Goal: Information Seeking & Learning: Learn about a topic

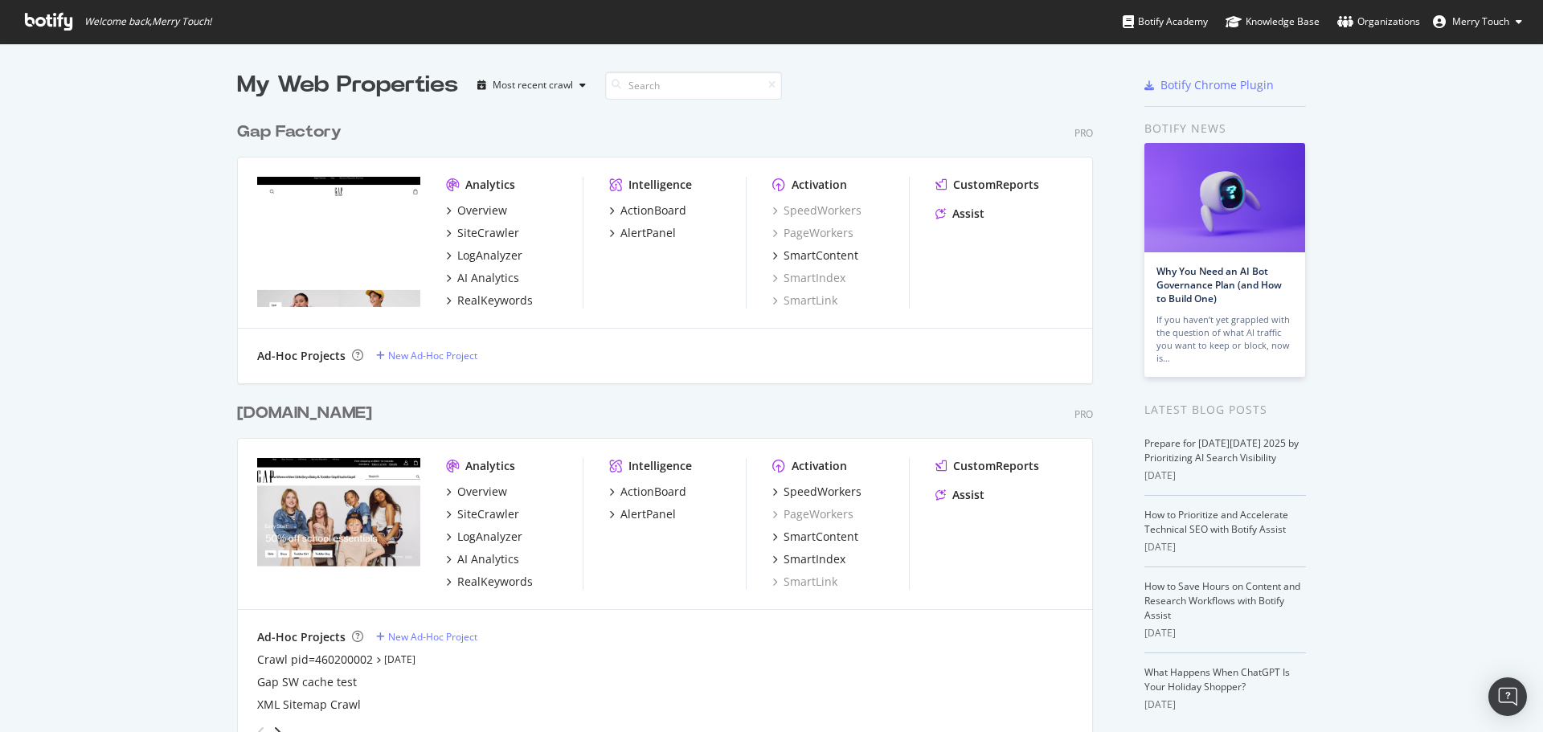
scroll to position [1840, 857]
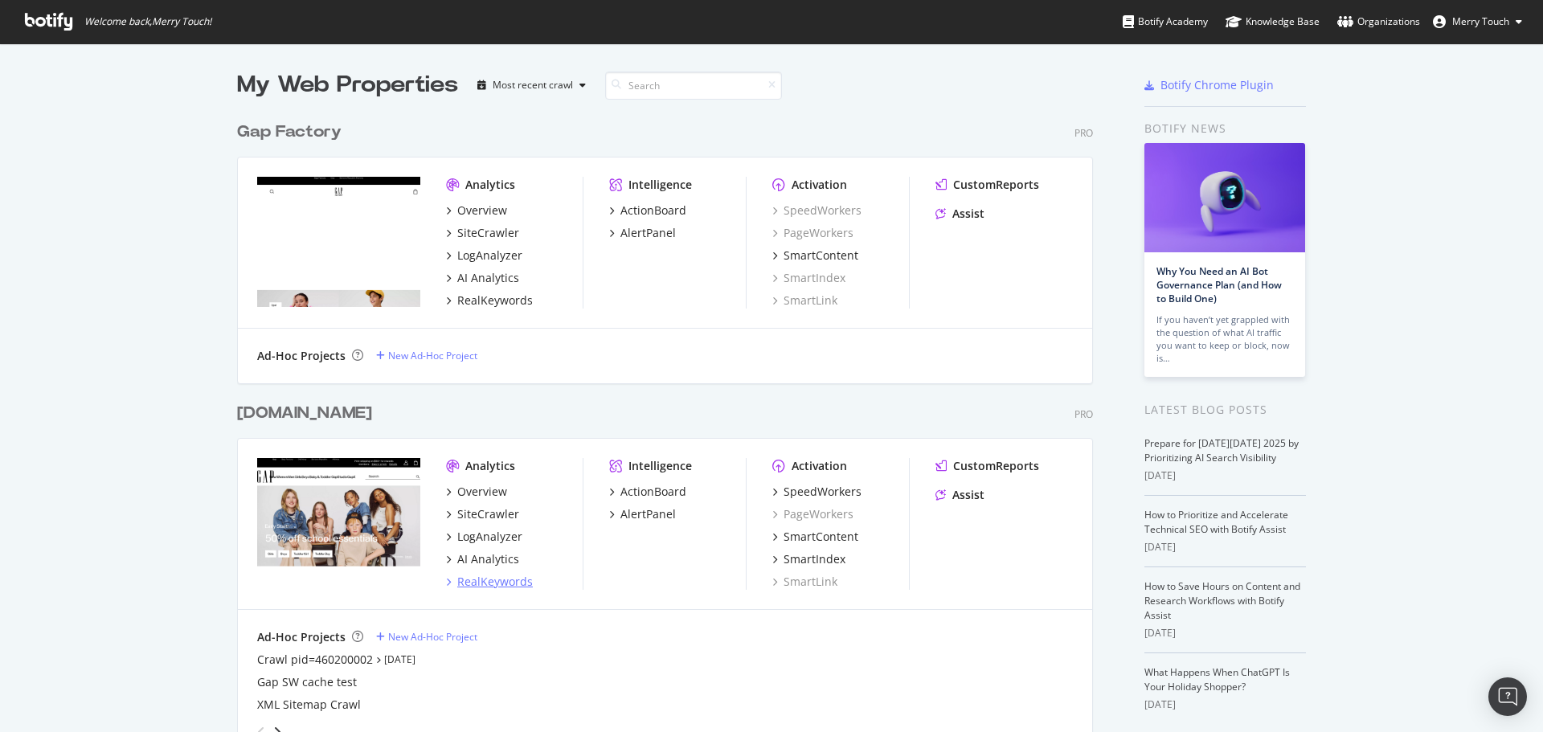
click at [503, 581] on div "RealKeywords" at bounding box center [495, 582] width 76 height 16
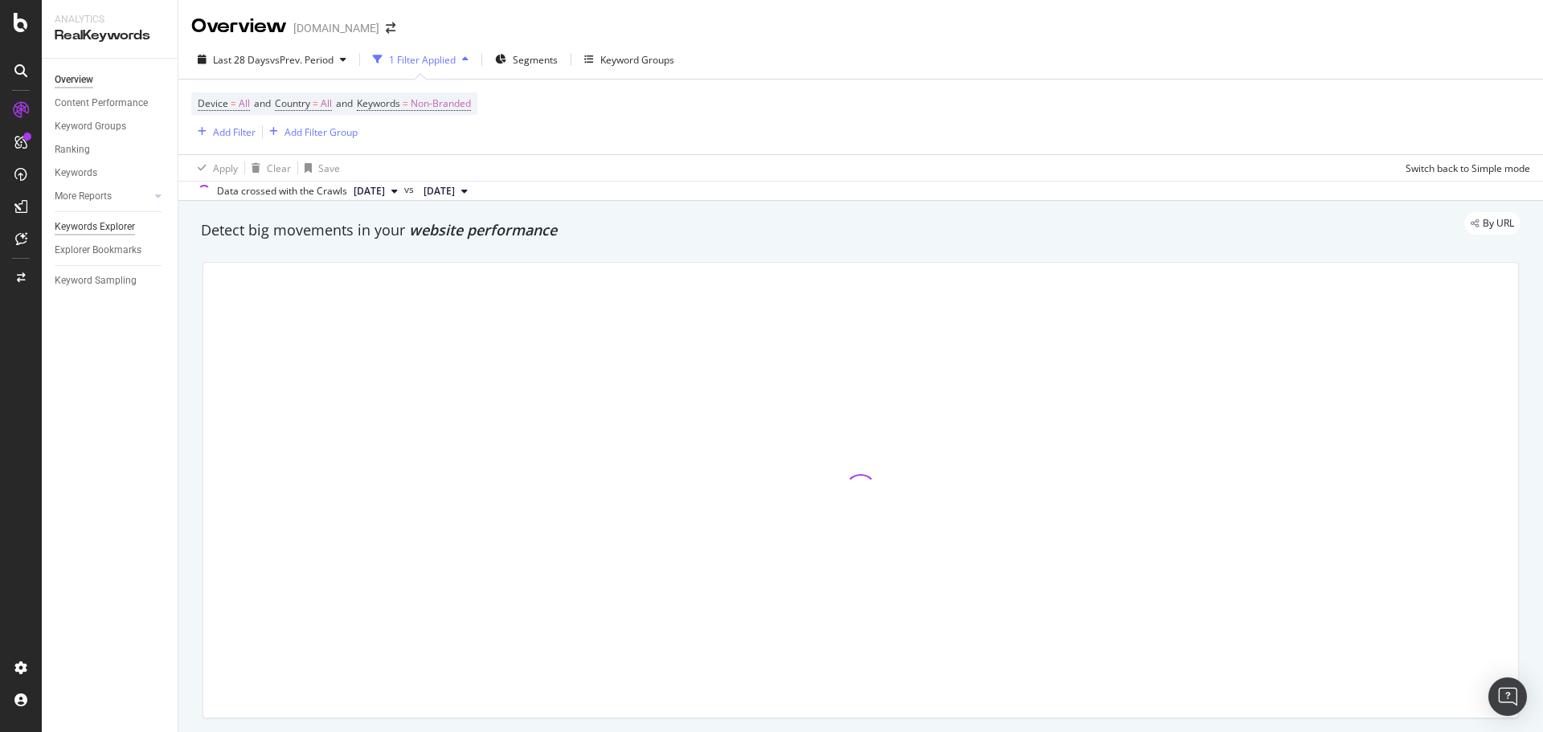
click at [101, 231] on div "Keywords Explorer" at bounding box center [95, 227] width 80 height 17
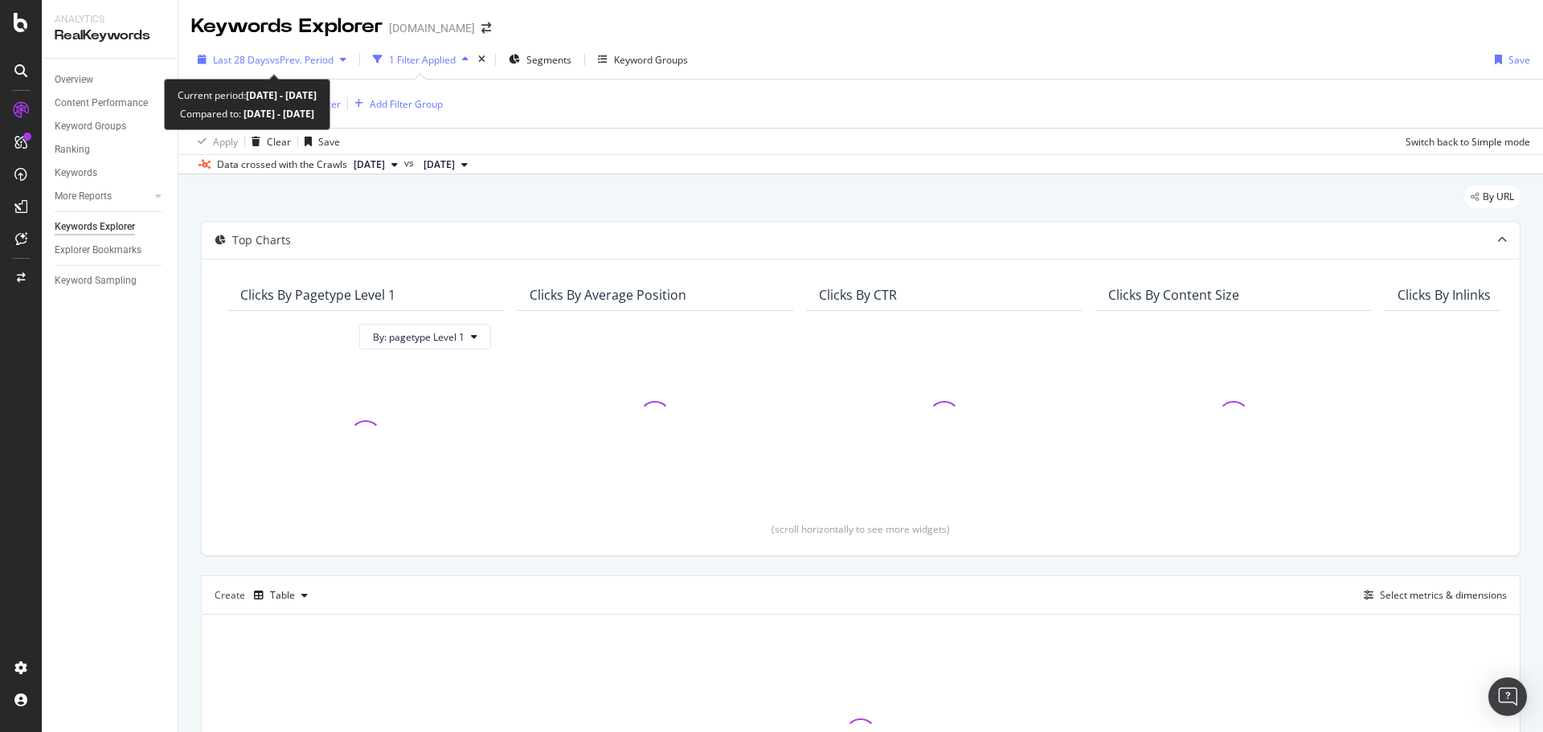
click at [279, 51] on div "Last 28 Days vs Prev. Period" at bounding box center [272, 59] width 162 height 24
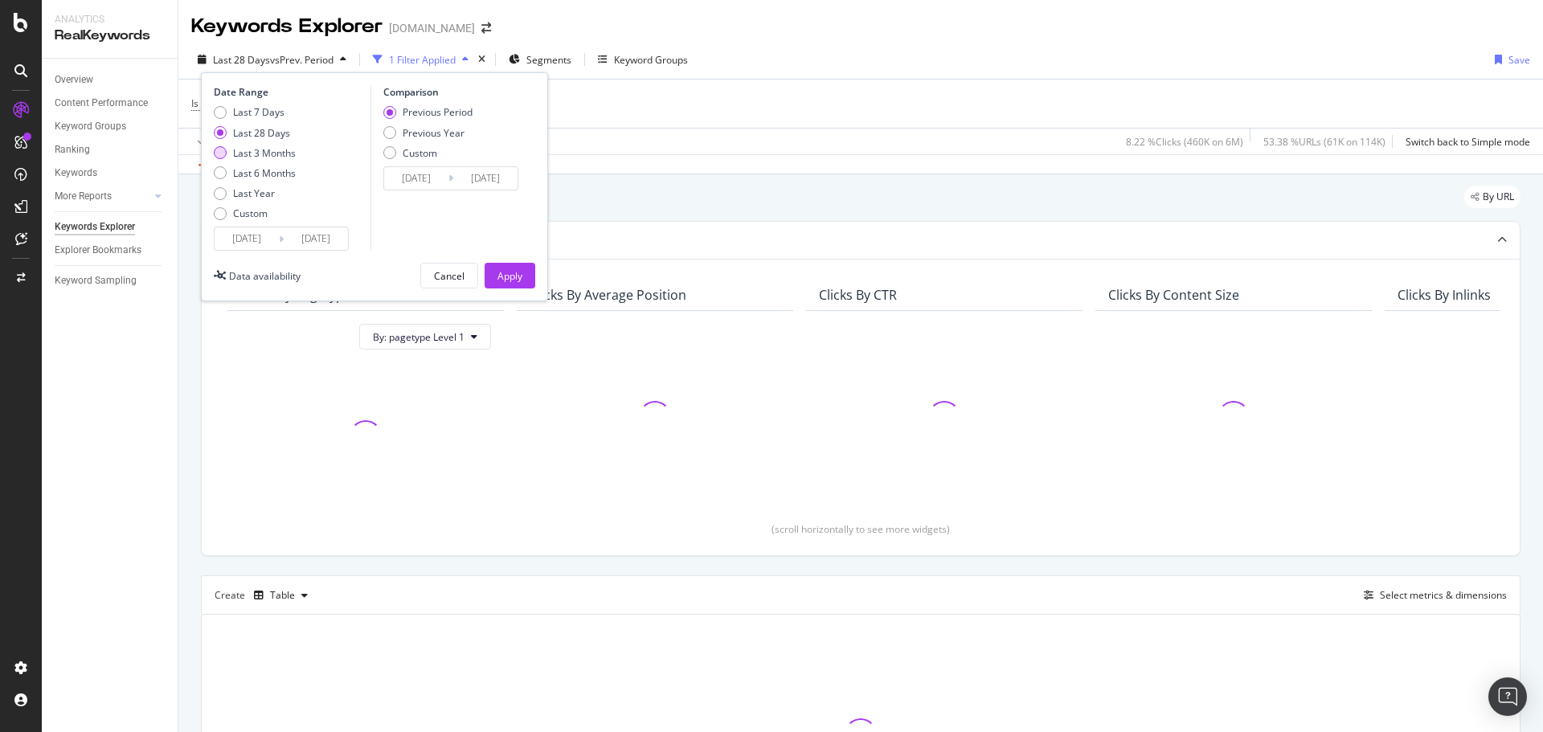
click at [242, 154] on div "Last 3 Months" at bounding box center [264, 153] width 63 height 14
type input "[DATE]"
click at [420, 137] on div "Previous Year" at bounding box center [434, 133] width 62 height 14
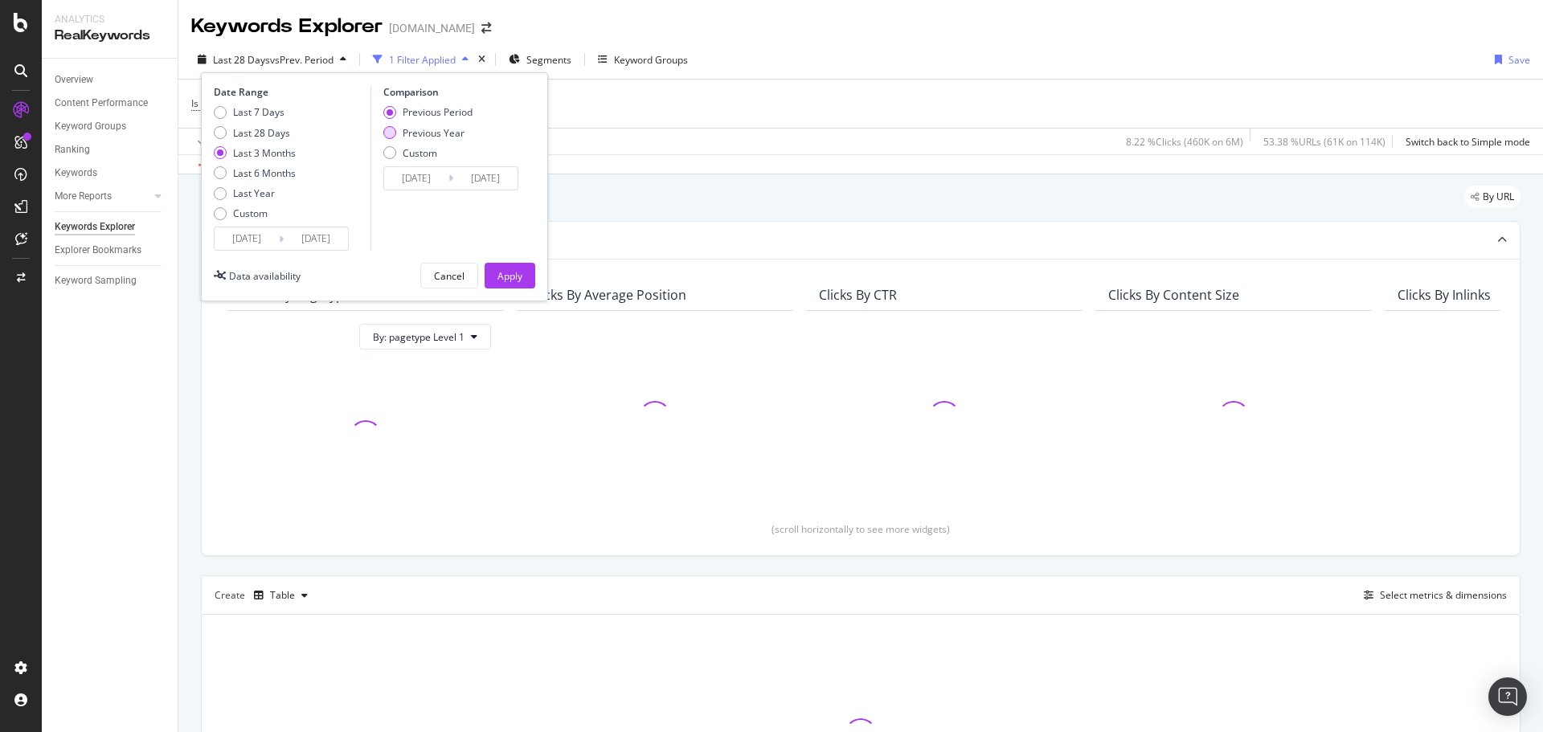
type input "[DATE]"
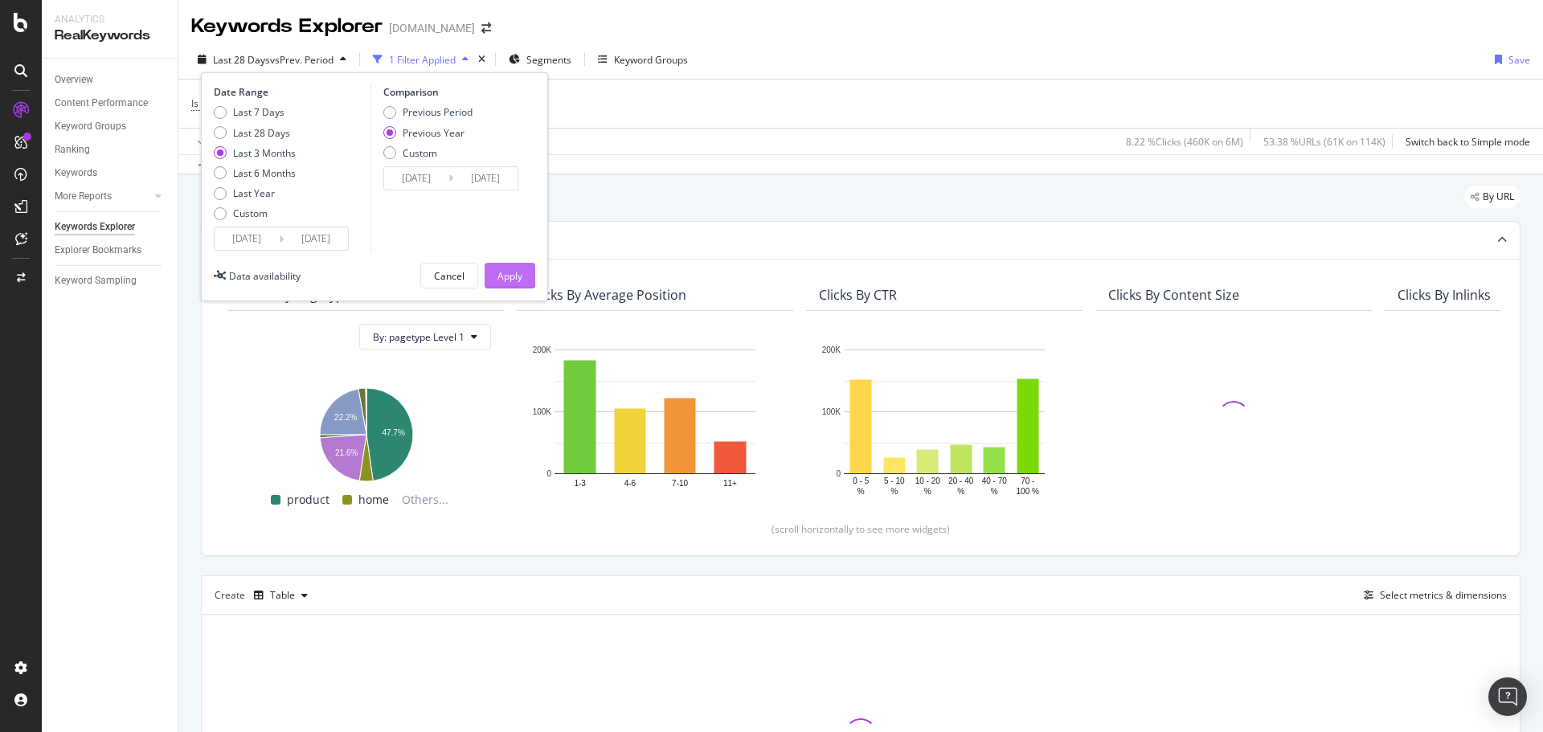
click at [501, 278] on div "Apply" at bounding box center [510, 276] width 25 height 14
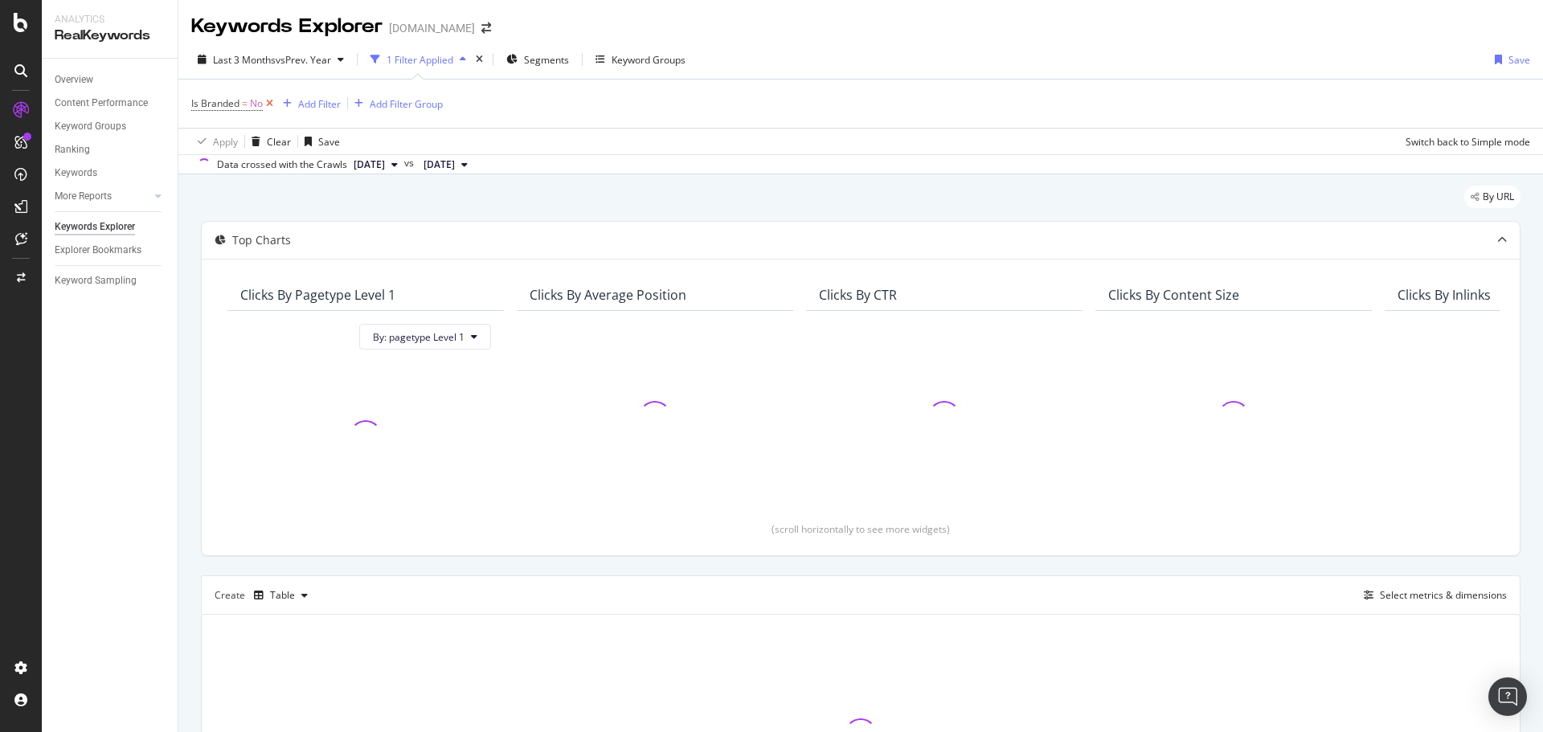
click at [266, 101] on icon at bounding box center [270, 104] width 14 height 16
click at [219, 101] on div "Add Filter" at bounding box center [234, 103] width 43 height 14
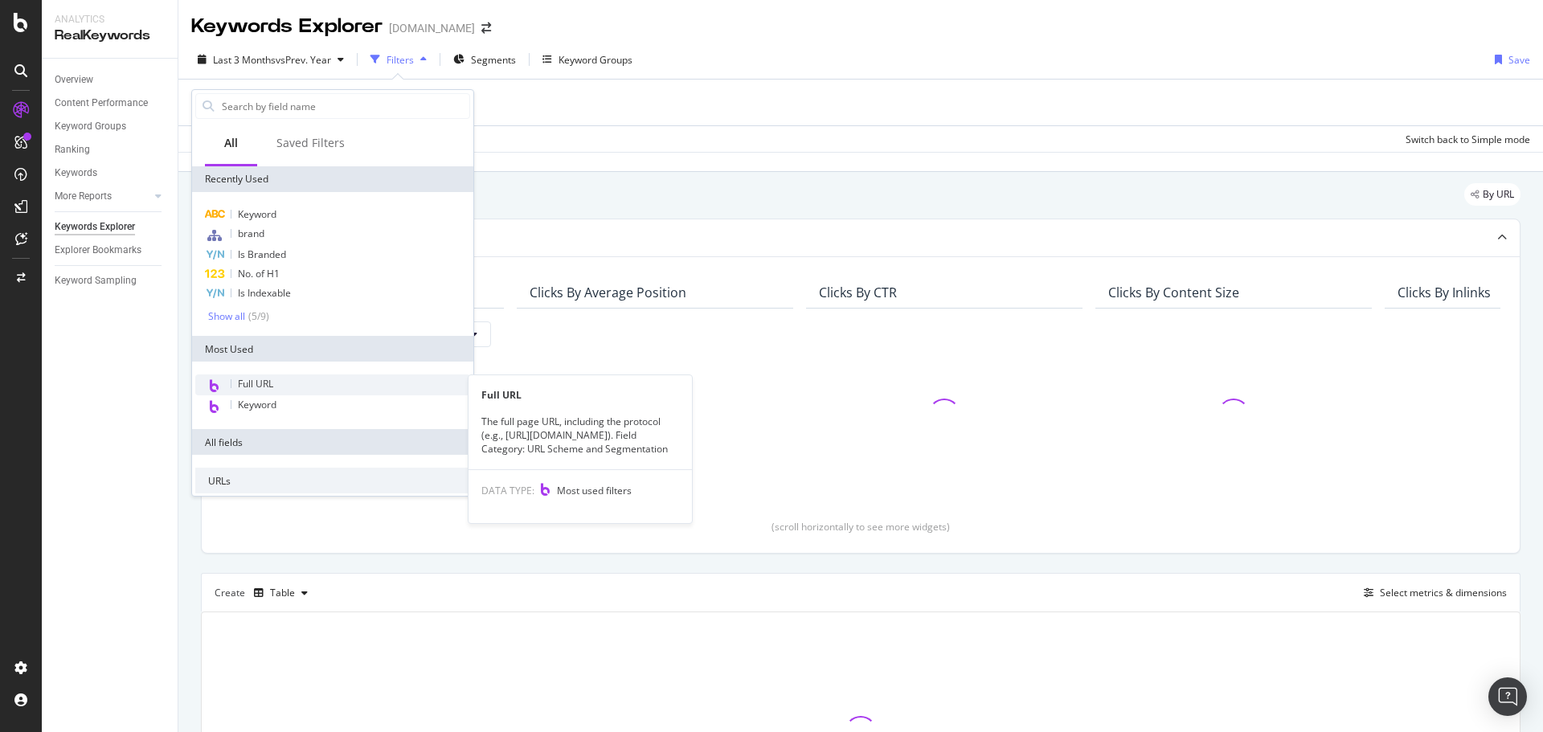
click at [270, 382] on span "Full URL" at bounding box center [255, 384] width 35 height 14
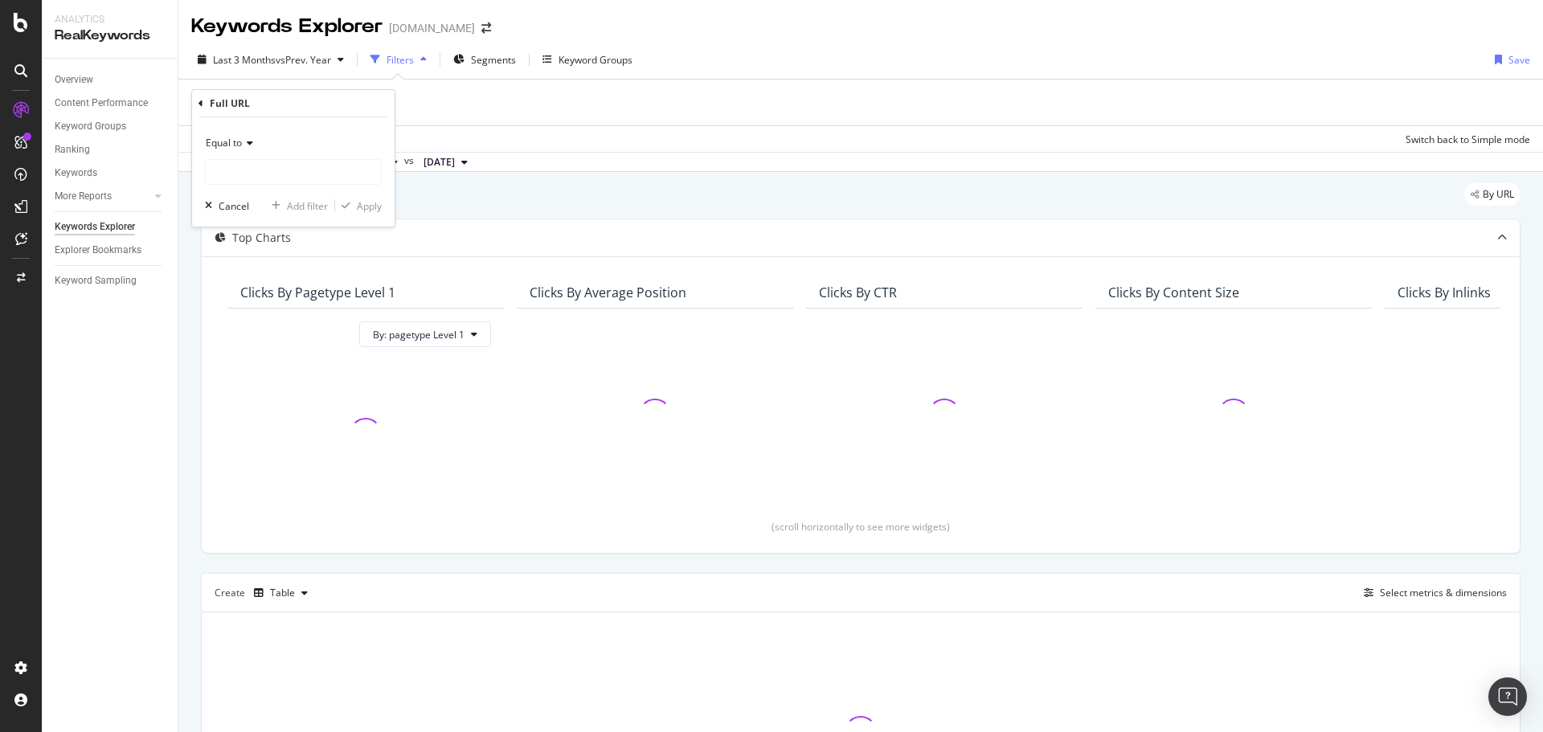
click at [240, 146] on span "Equal to" at bounding box center [224, 143] width 36 height 14
click at [248, 299] on span "Contains" at bounding box center [232, 302] width 39 height 14
click at [248, 175] on input "text" at bounding box center [293, 172] width 175 height 26
paste input "&style=1181124"
click at [219, 172] on input "&style=1181124" at bounding box center [282, 172] width 152 height 26
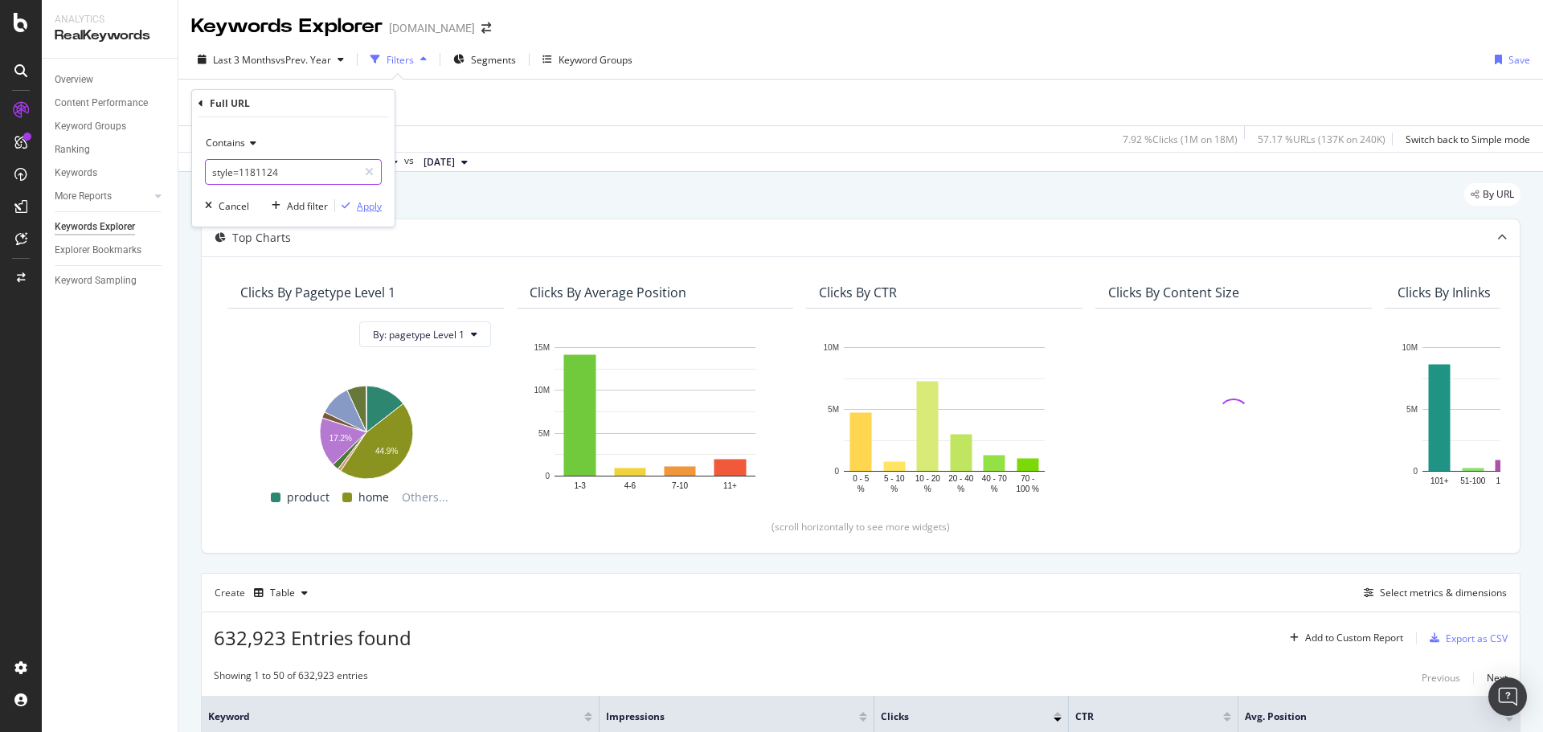
type input "style=1181124"
click at [362, 208] on div "Apply" at bounding box center [369, 206] width 25 height 14
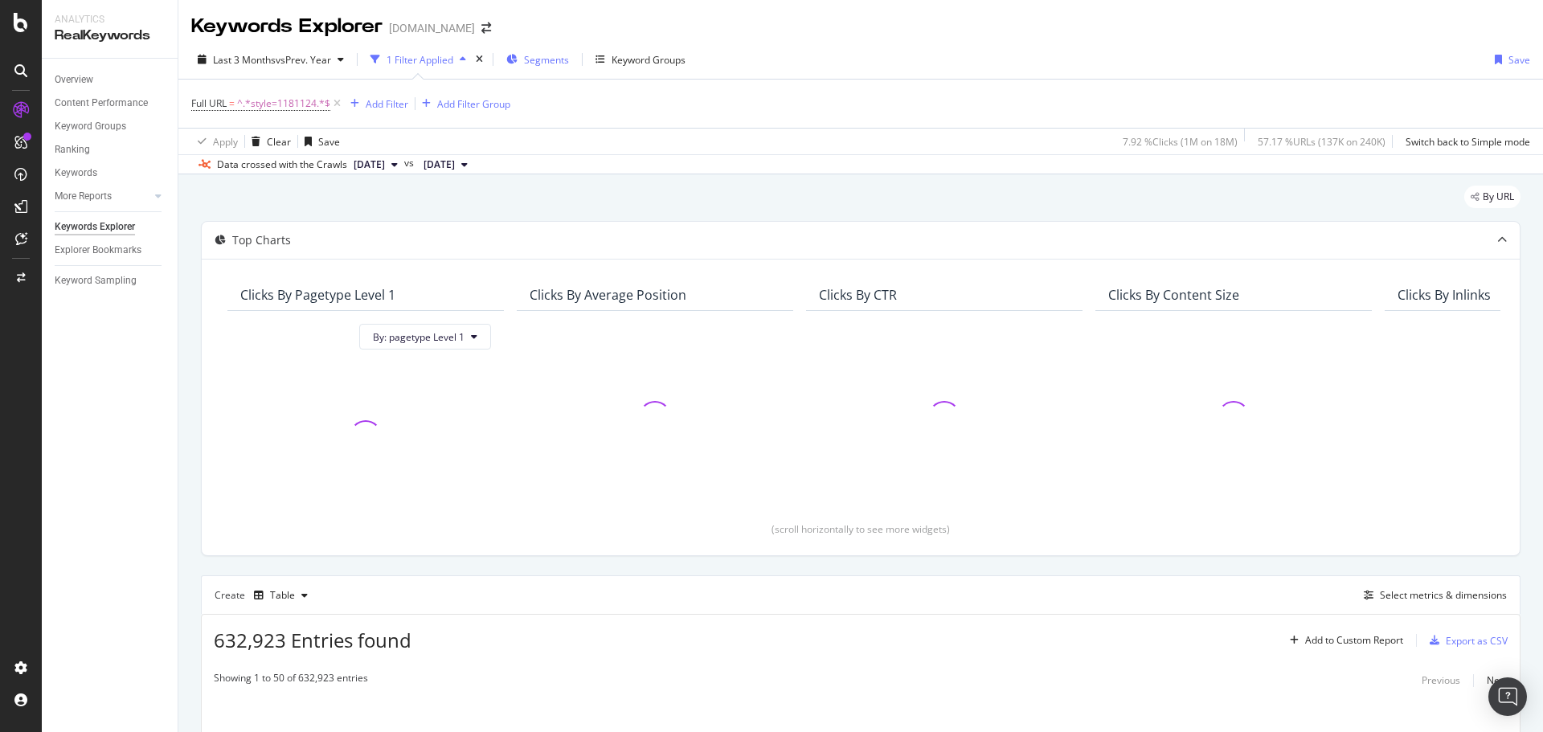
click at [550, 62] on span "Segments" at bounding box center [546, 60] width 45 height 14
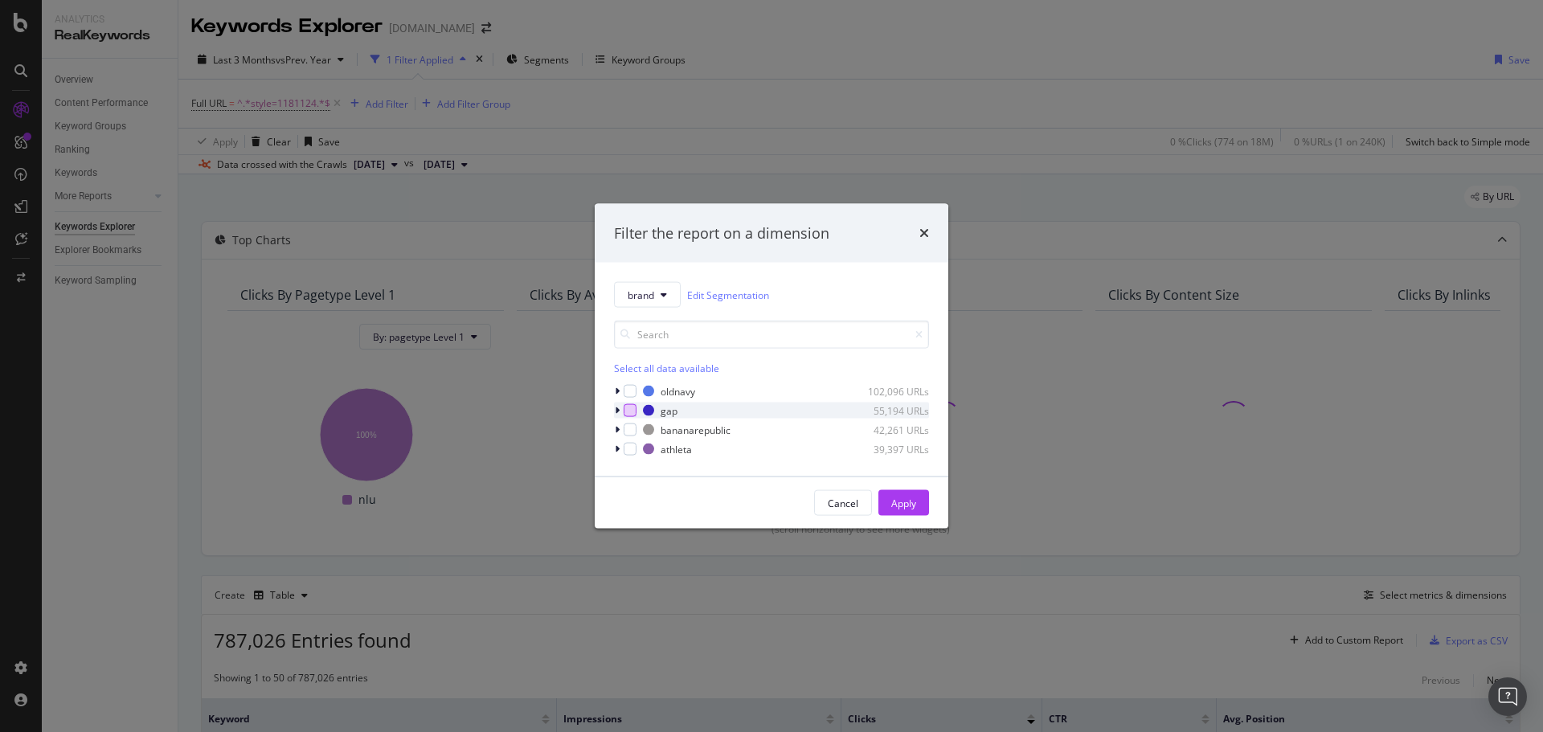
click at [633, 413] on div "modal" at bounding box center [630, 410] width 13 height 13
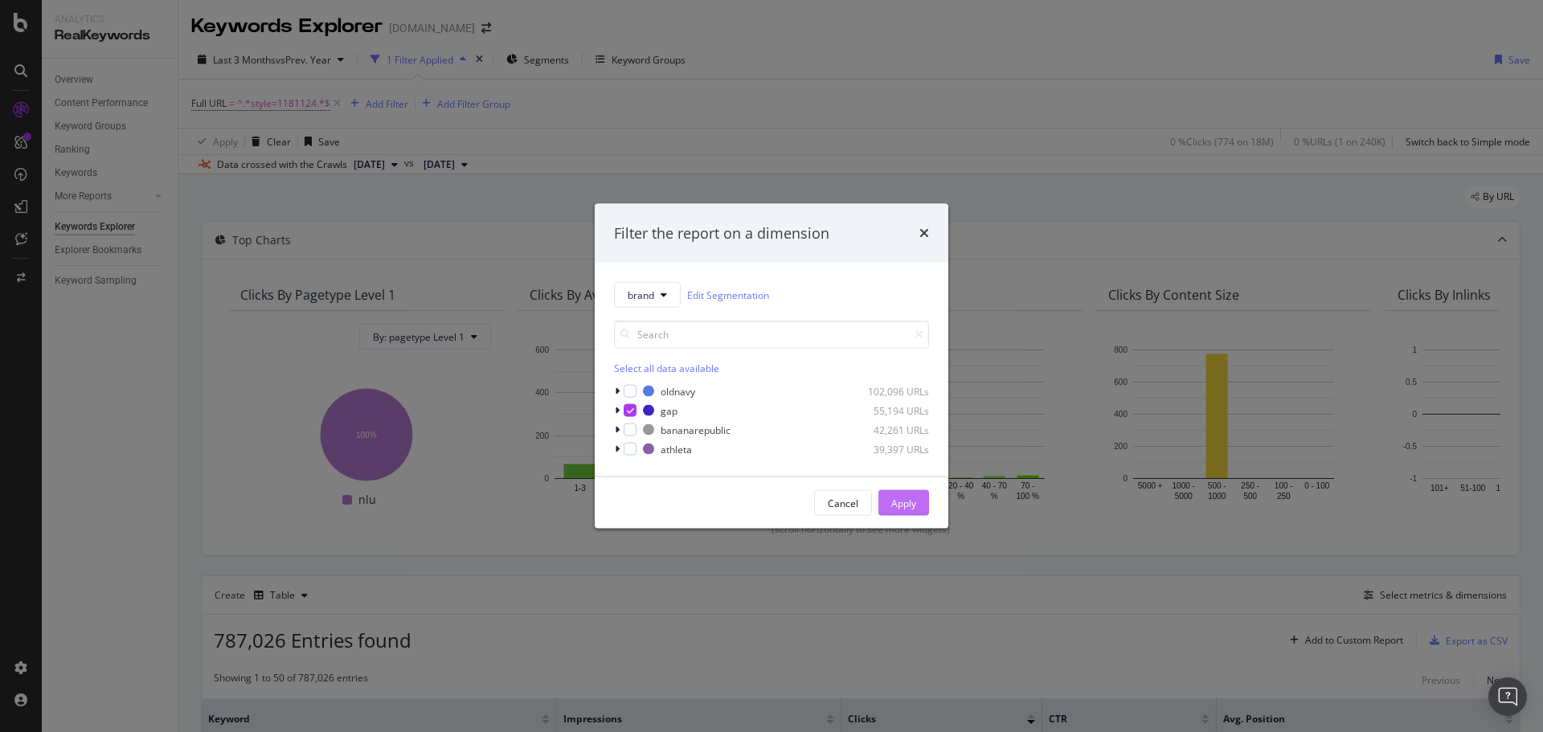
click at [907, 503] on div "Apply" at bounding box center [903, 503] width 25 height 14
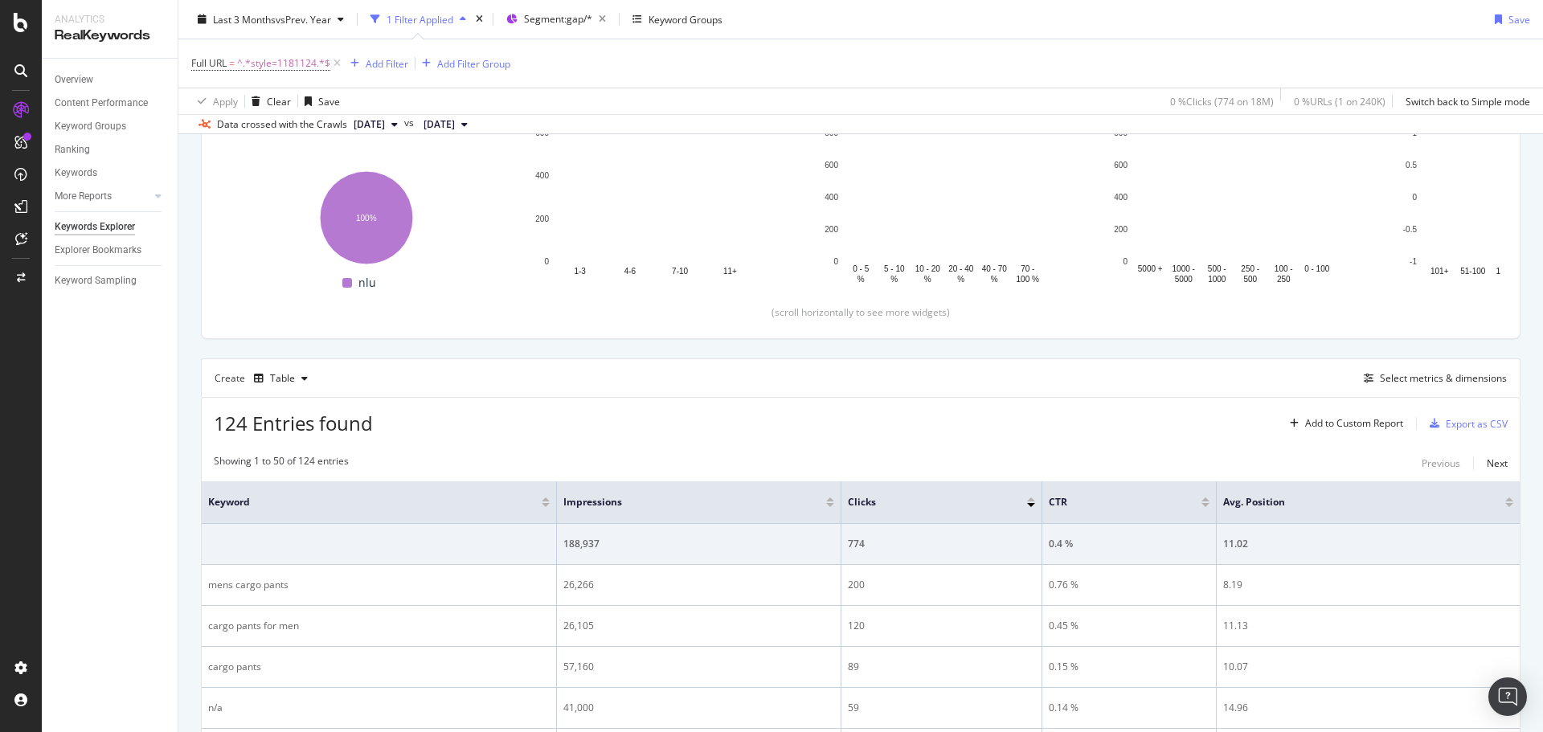
scroll to position [322, 0]
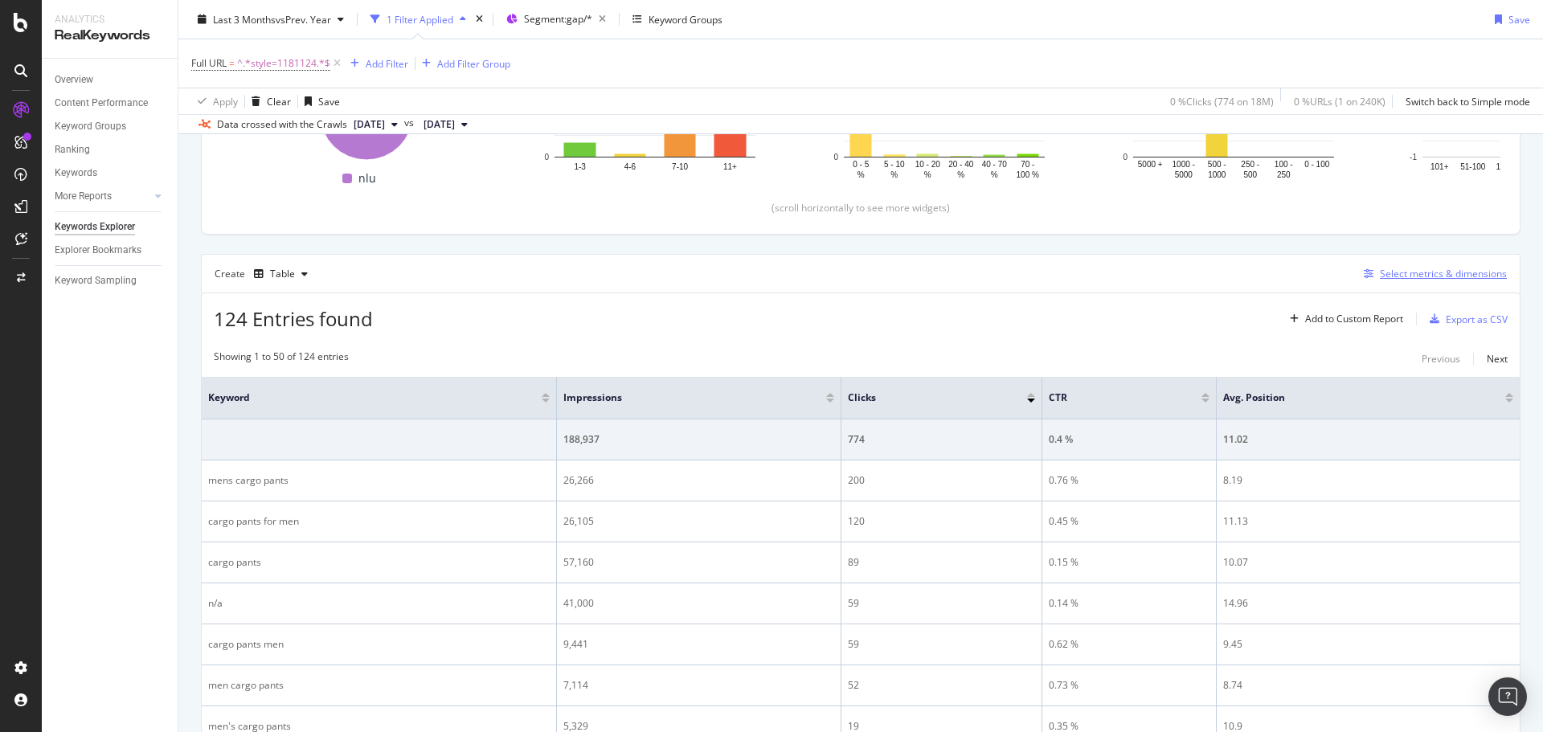
click at [1407, 275] on div "Select metrics & dimensions" at bounding box center [1443, 274] width 127 height 14
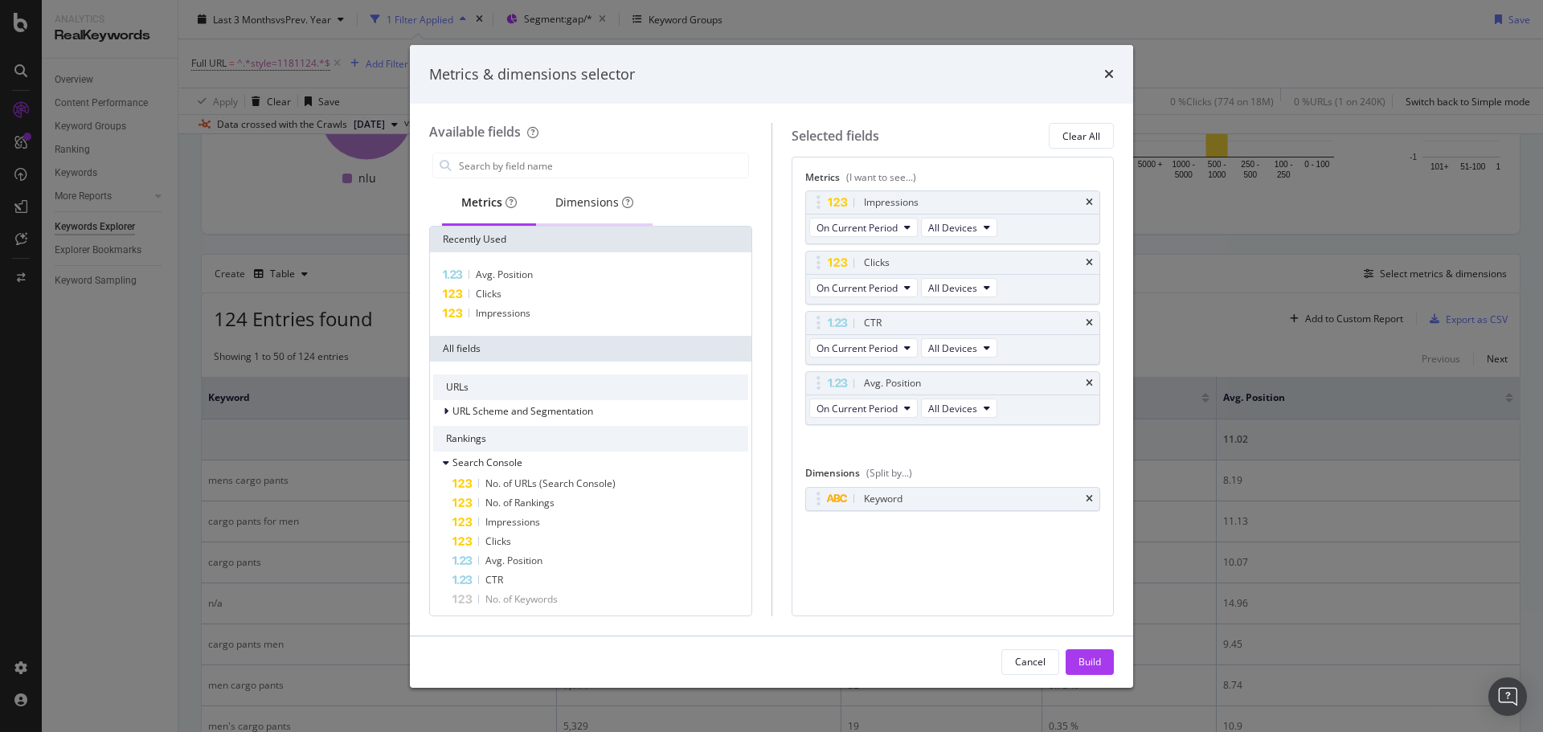
click at [600, 202] on div "Dimensions" at bounding box center [594, 203] width 78 height 16
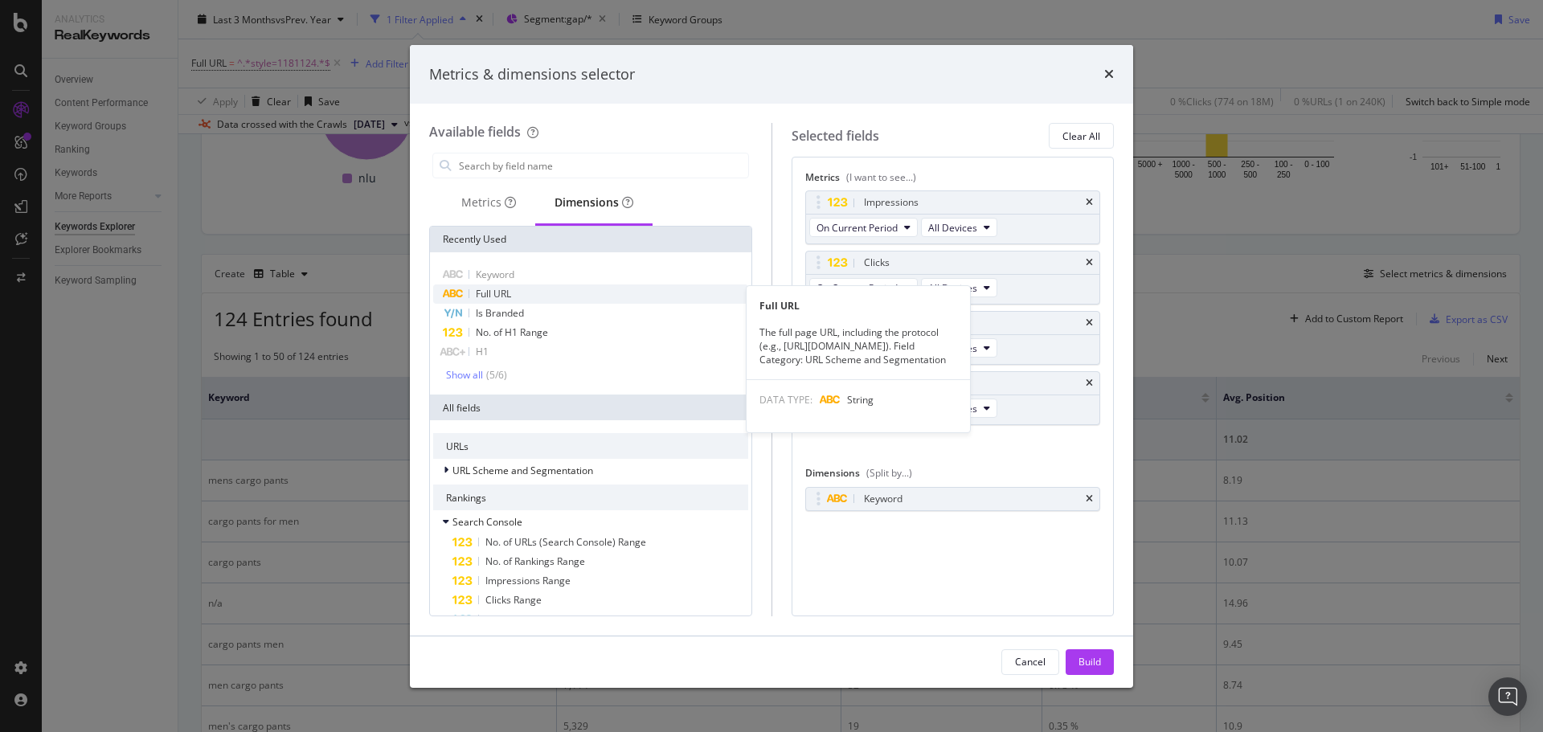
click at [537, 289] on div "Full URL" at bounding box center [590, 294] width 315 height 19
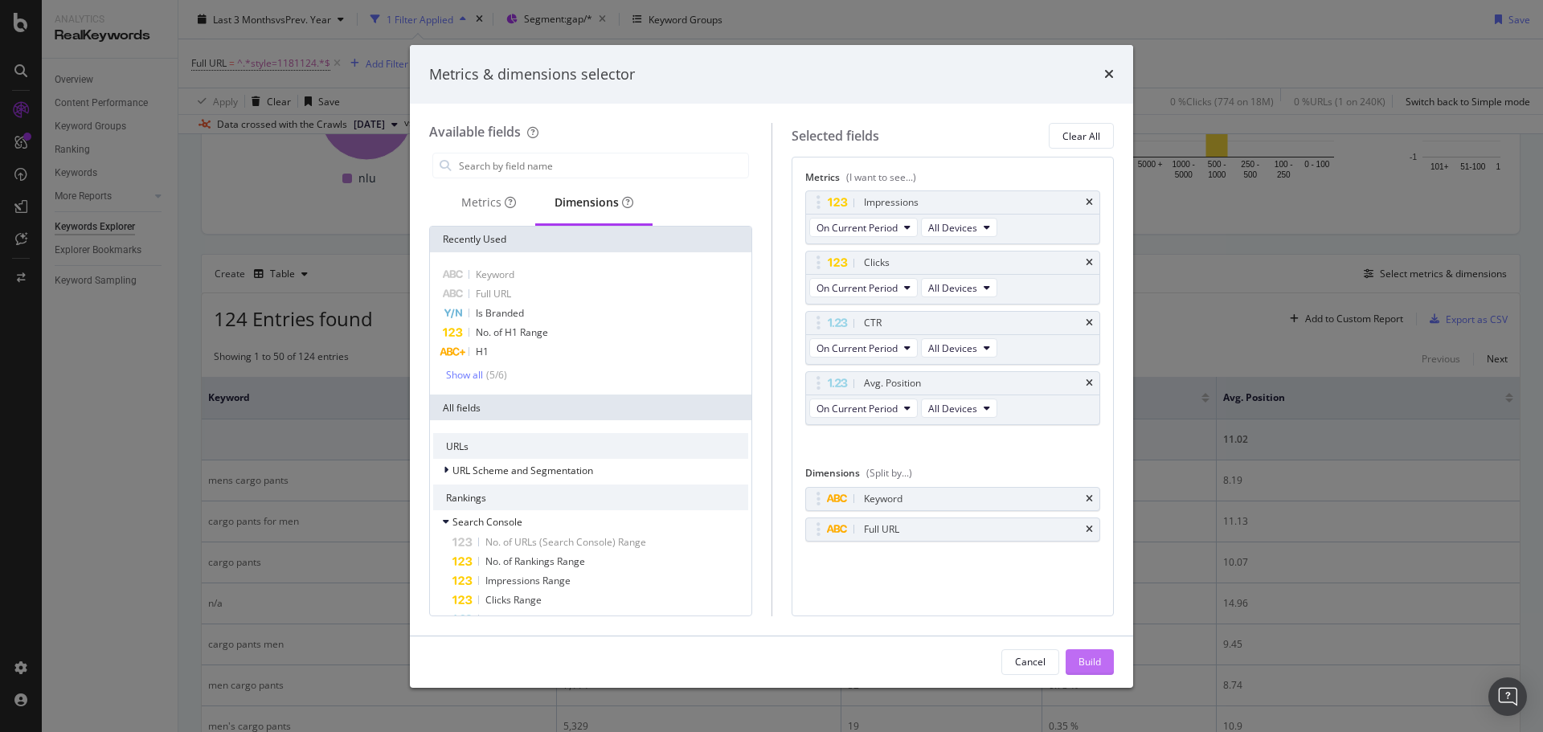
click at [1082, 666] on div "Build" at bounding box center [1090, 662] width 23 height 14
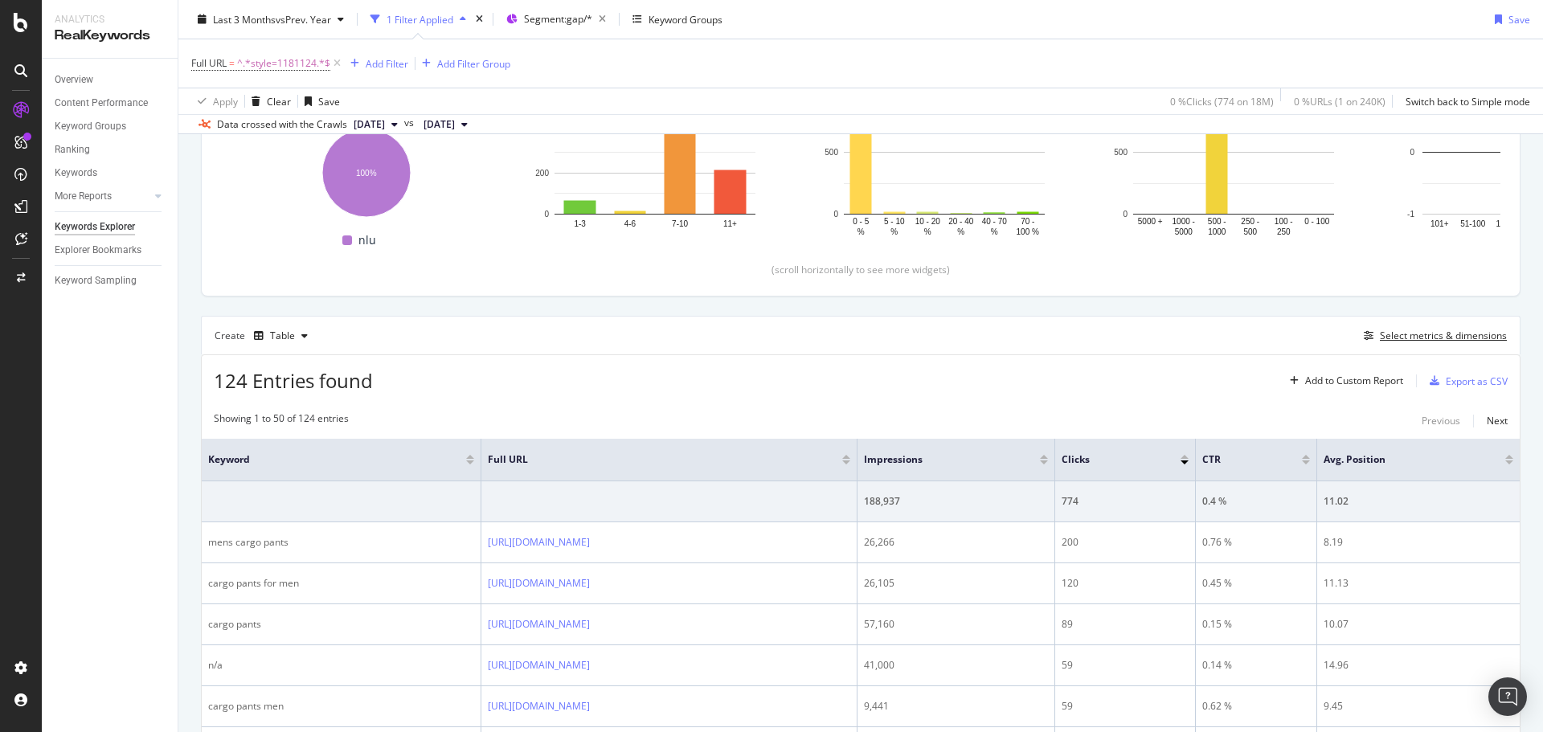
scroll to position [340, 0]
